Goal: Navigation & Orientation: Understand site structure

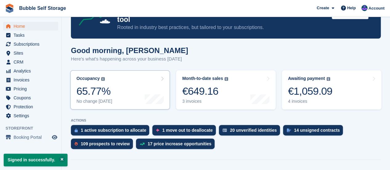
scroll to position [36, 0]
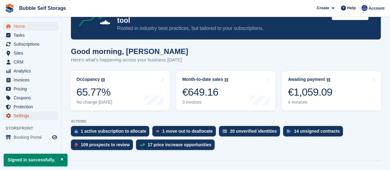
click at [18, 116] on span "Settings" at bounding box center [32, 115] width 37 height 9
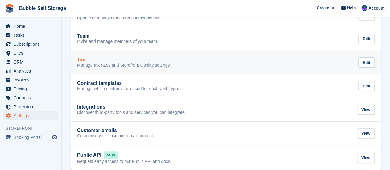
scroll to position [57, 0]
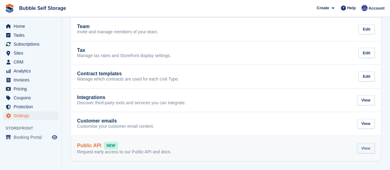
click at [367, 147] on div "View" at bounding box center [366, 148] width 18 height 10
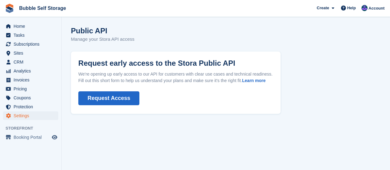
click at [111, 94] on button "Request Access" at bounding box center [108, 98] width 61 height 14
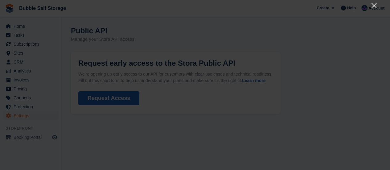
click at [370, 7] on icon "Close" at bounding box center [373, 5] width 7 height 7
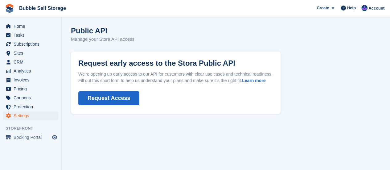
click at [370, 7] on span "Account" at bounding box center [376, 8] width 16 height 6
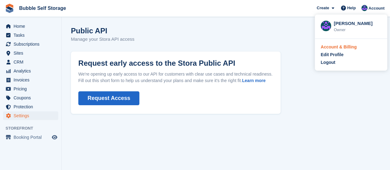
click at [338, 47] on div "Account & Billing" at bounding box center [338, 47] width 36 height 6
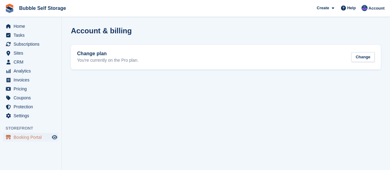
click at [22, 140] on span "Booking Portal" at bounding box center [32, 137] width 37 height 9
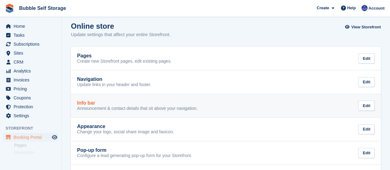
scroll to position [4, 0]
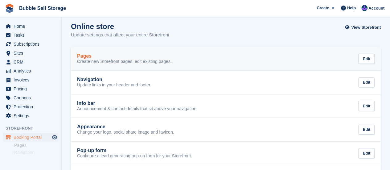
click at [96, 59] on p "Create new Storefront pages, edit existing pages." at bounding box center [124, 62] width 95 height 6
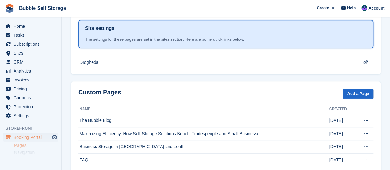
scroll to position [169, 0]
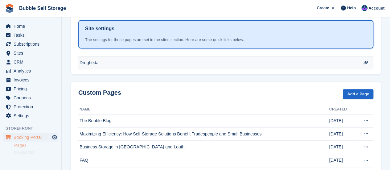
click at [363, 64] on td at bounding box center [365, 62] width 15 height 13
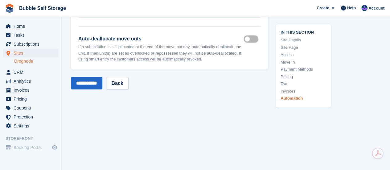
scroll to position [2868, 0]
click at [19, 127] on span "Settings" at bounding box center [32, 125] width 37 height 9
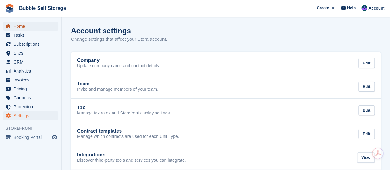
click at [23, 29] on span "Home" at bounding box center [32, 26] width 37 height 9
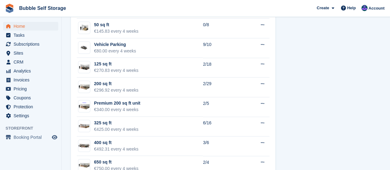
scroll to position [411, 0]
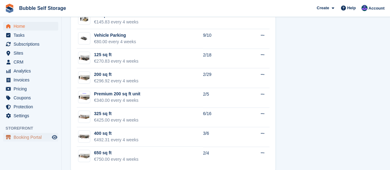
click at [21, 136] on span "Booking Portal" at bounding box center [32, 137] width 37 height 9
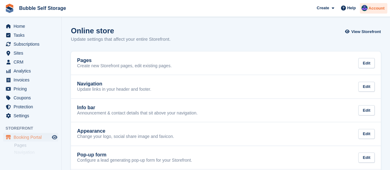
click at [381, 8] on span "Account" at bounding box center [376, 8] width 16 height 6
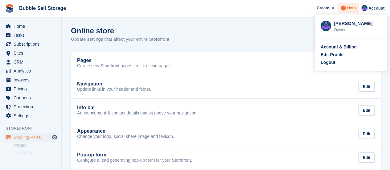
click at [353, 10] on span "Help" at bounding box center [351, 8] width 9 height 6
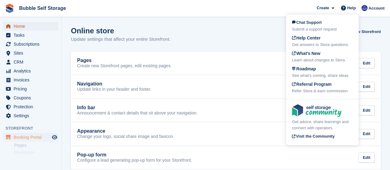
click at [30, 28] on span "Home" at bounding box center [32, 26] width 37 height 9
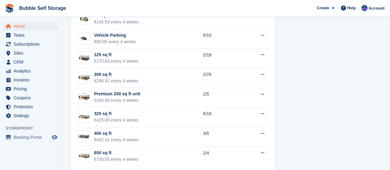
scroll to position [410, 0]
click at [38, 104] on span "Protection" at bounding box center [32, 106] width 37 height 9
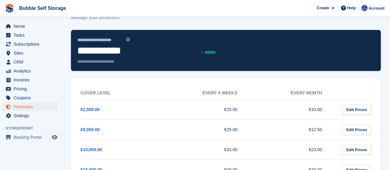
scroll to position [22, 0]
click at [19, 26] on span "Home" at bounding box center [32, 26] width 37 height 9
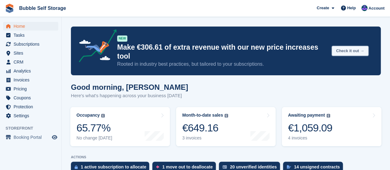
click at [340, 46] on button "Check it out →" at bounding box center [349, 51] width 37 height 10
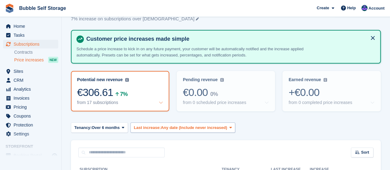
scroll to position [20, 0]
click at [16, 132] on span "Settings" at bounding box center [32, 133] width 37 height 9
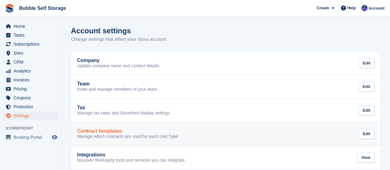
click at [108, 130] on h2 "Contract templates" at bounding box center [99, 131] width 45 height 6
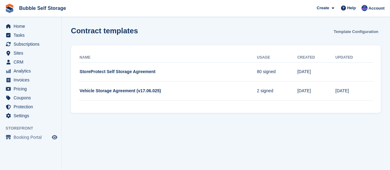
click at [366, 32] on link "Template Configuration" at bounding box center [356, 31] width 50 height 10
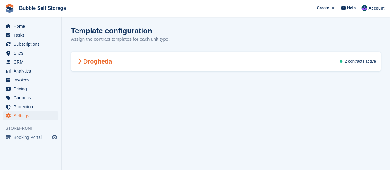
click at [102, 65] on div "Drogheda 2 contracts active" at bounding box center [226, 61] width 310 height 17
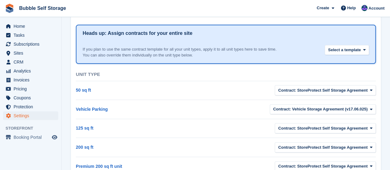
scroll to position [52, 0]
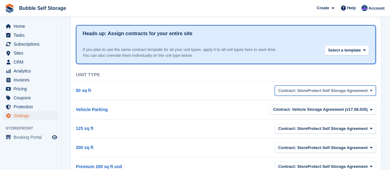
click at [305, 91] on span "Contract: StoreProtect Self Storage Agreement" at bounding box center [322, 90] width 89 height 6
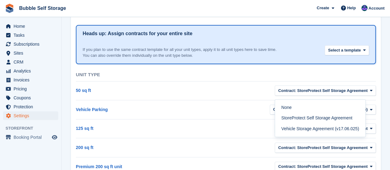
click at [241, 71] on th at bounding box center [301, 75] width 150 height 12
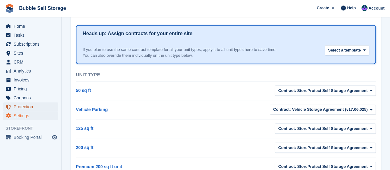
click at [15, 105] on span "Protection" at bounding box center [32, 106] width 37 height 9
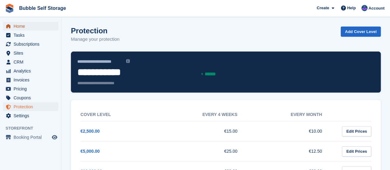
click at [19, 22] on span "Home" at bounding box center [32, 26] width 37 height 9
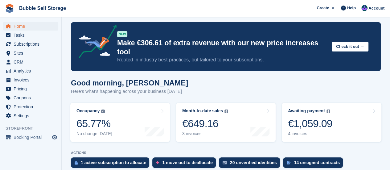
scroll to position [4, 0]
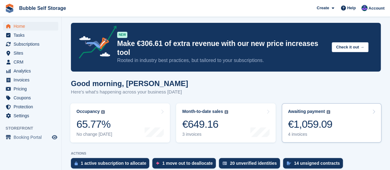
click at [301, 109] on div "Awaiting payment" at bounding box center [306, 111] width 37 height 5
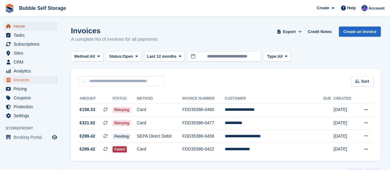
click at [30, 26] on span "Home" at bounding box center [32, 26] width 37 height 9
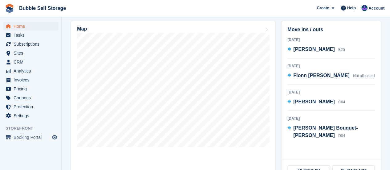
scroll to position [202, 0]
click at [22, 41] on span "Subscriptions" at bounding box center [32, 44] width 37 height 9
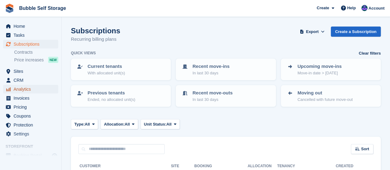
click at [14, 87] on span "Analytics" at bounding box center [32, 89] width 37 height 9
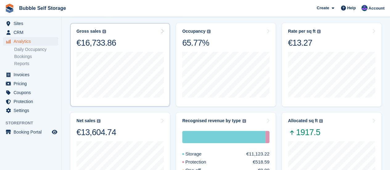
scroll to position [79, 0]
